Goal: Task Accomplishment & Management: Manage account settings

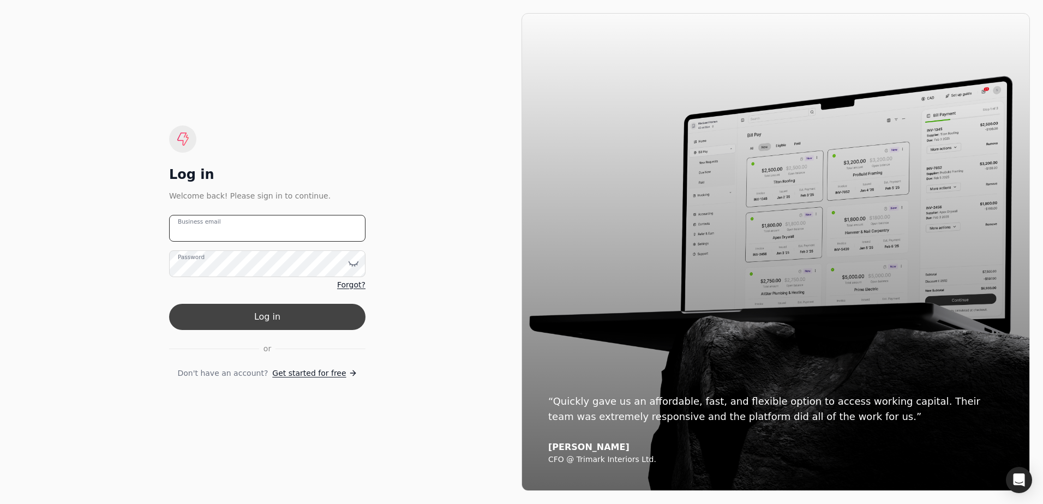
type email "[EMAIL_ADDRESS][DOMAIN_NAME]"
click at [270, 311] on button "Log in" at bounding box center [267, 317] width 196 height 26
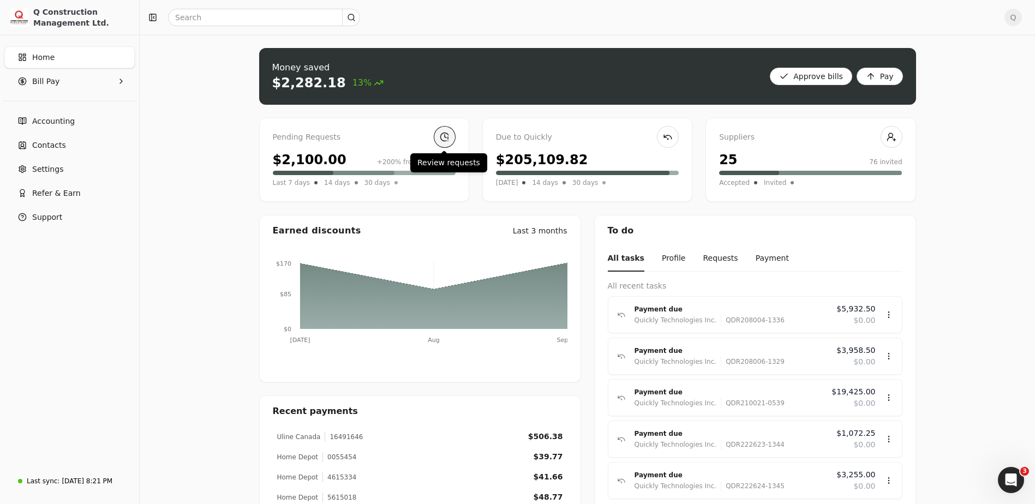
click at [442, 137] on link at bounding box center [445, 137] width 22 height 22
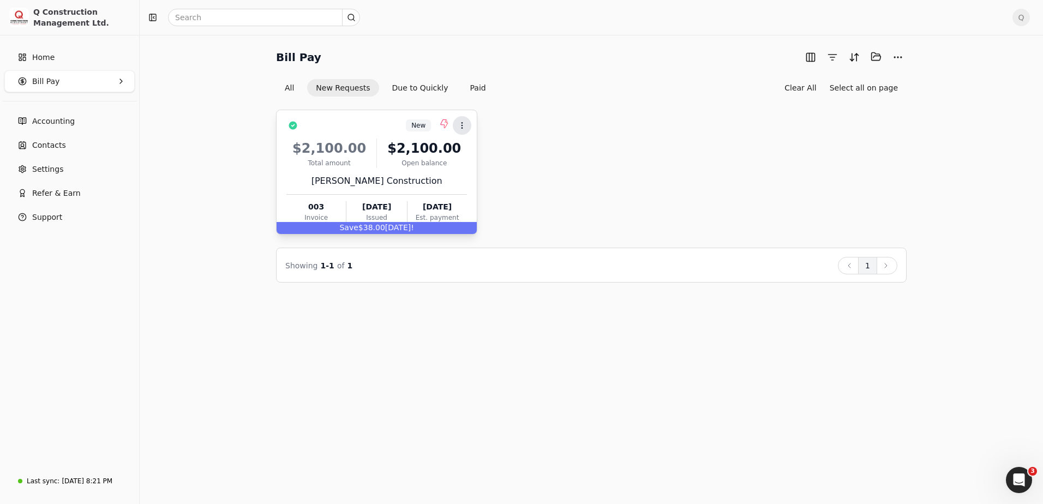
click at [460, 123] on icon at bounding box center [462, 125] width 9 height 9
click at [461, 121] on icon at bounding box center [462, 125] width 9 height 9
click at [896, 52] on button "More" at bounding box center [897, 57] width 17 height 17
click at [581, 132] on div "New Context Menu Button $2,100.00 Total amount $2,100.00 Open balance [PERSON_N…" at bounding box center [591, 172] width 631 height 125
click at [469, 88] on button "Paid" at bounding box center [478, 87] width 33 height 17
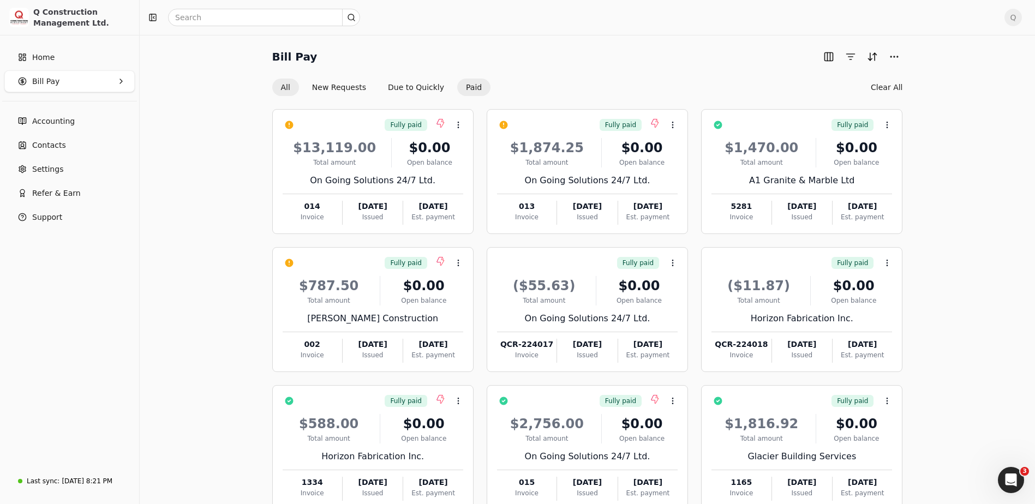
click at [284, 86] on button "All" at bounding box center [285, 87] width 27 height 17
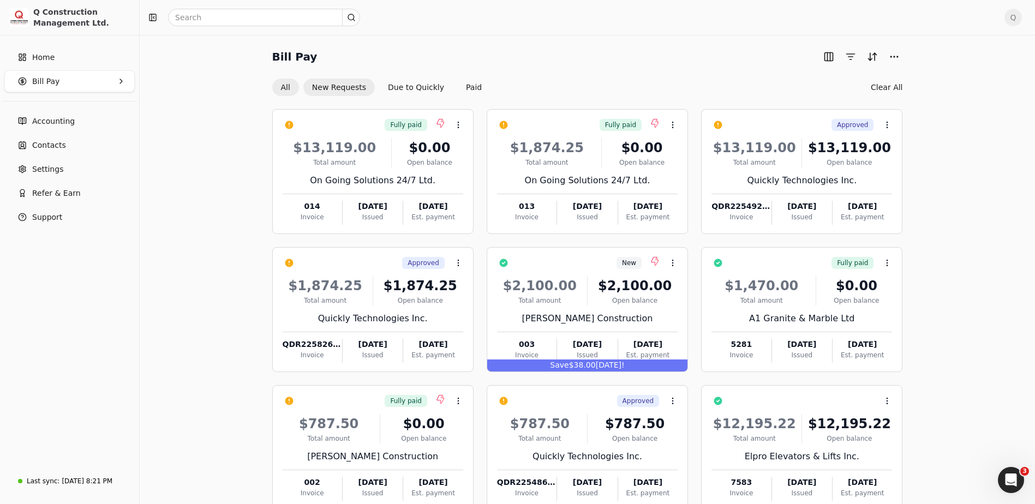
click at [327, 84] on button "New Requests" at bounding box center [338, 87] width 71 height 17
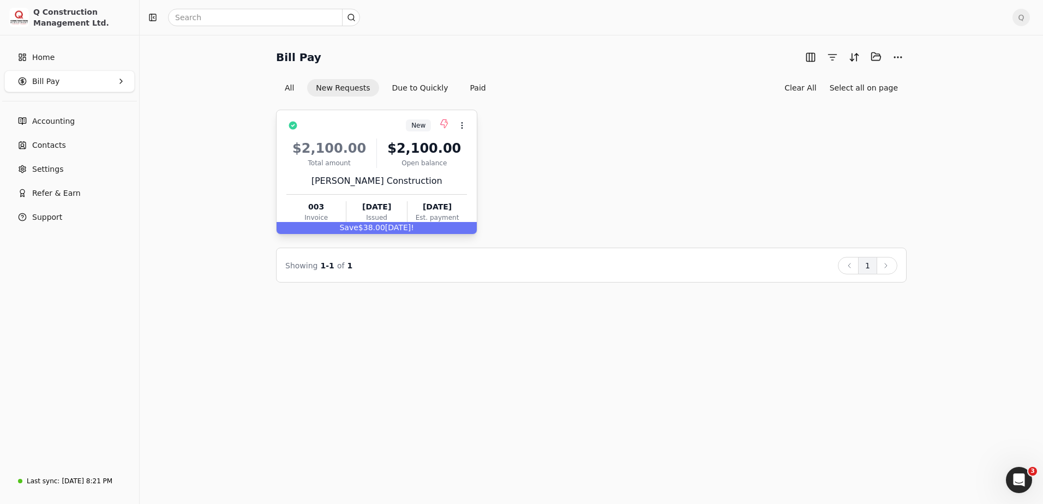
click at [363, 142] on div "$2,100.00" at bounding box center [329, 149] width 86 height 20
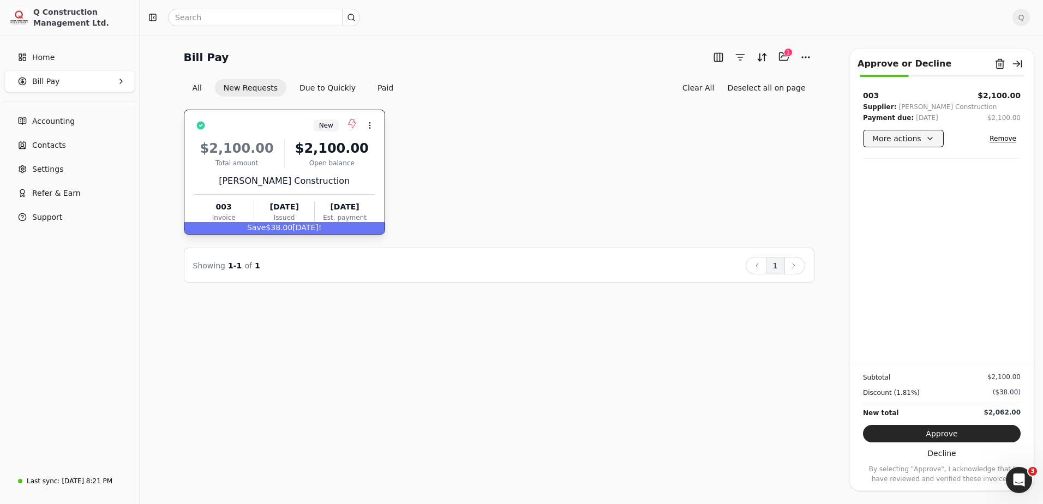
click at [927, 137] on button "More actions" at bounding box center [903, 138] width 81 height 17
click at [938, 435] on button "Approve" at bounding box center [942, 433] width 158 height 17
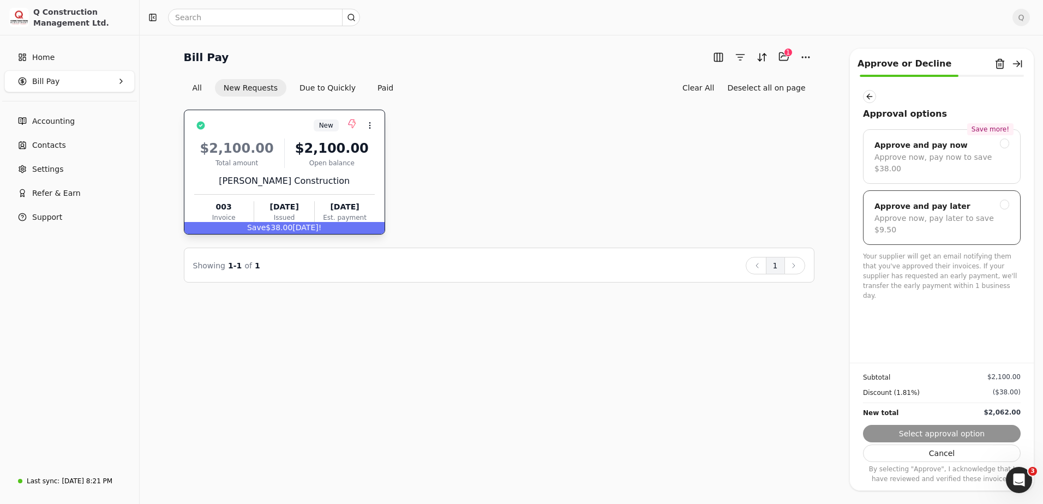
click at [916, 200] on div "Approve and pay later" at bounding box center [922, 206] width 96 height 13
click at [956, 434] on button "Submit approval" at bounding box center [942, 433] width 158 height 17
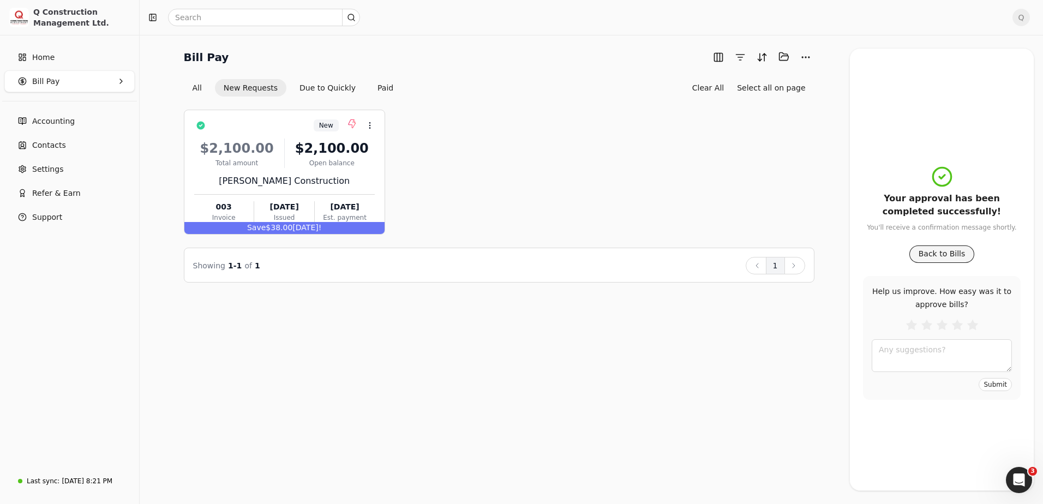
click at [943, 253] on button "Back to Bills" at bounding box center [941, 253] width 65 height 17
